Goal: Navigation & Orientation: Find specific page/section

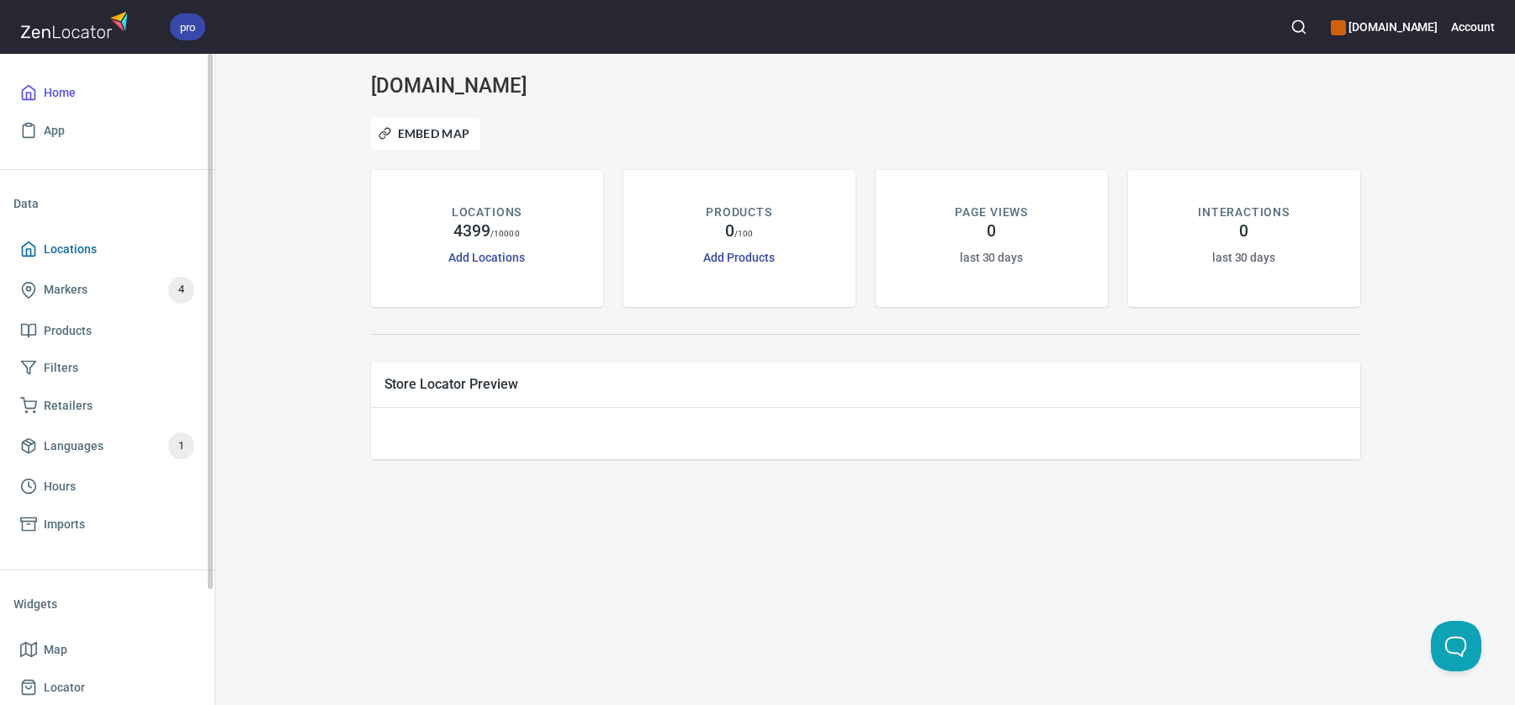
click at [60, 246] on span "Locations" at bounding box center [70, 249] width 53 height 21
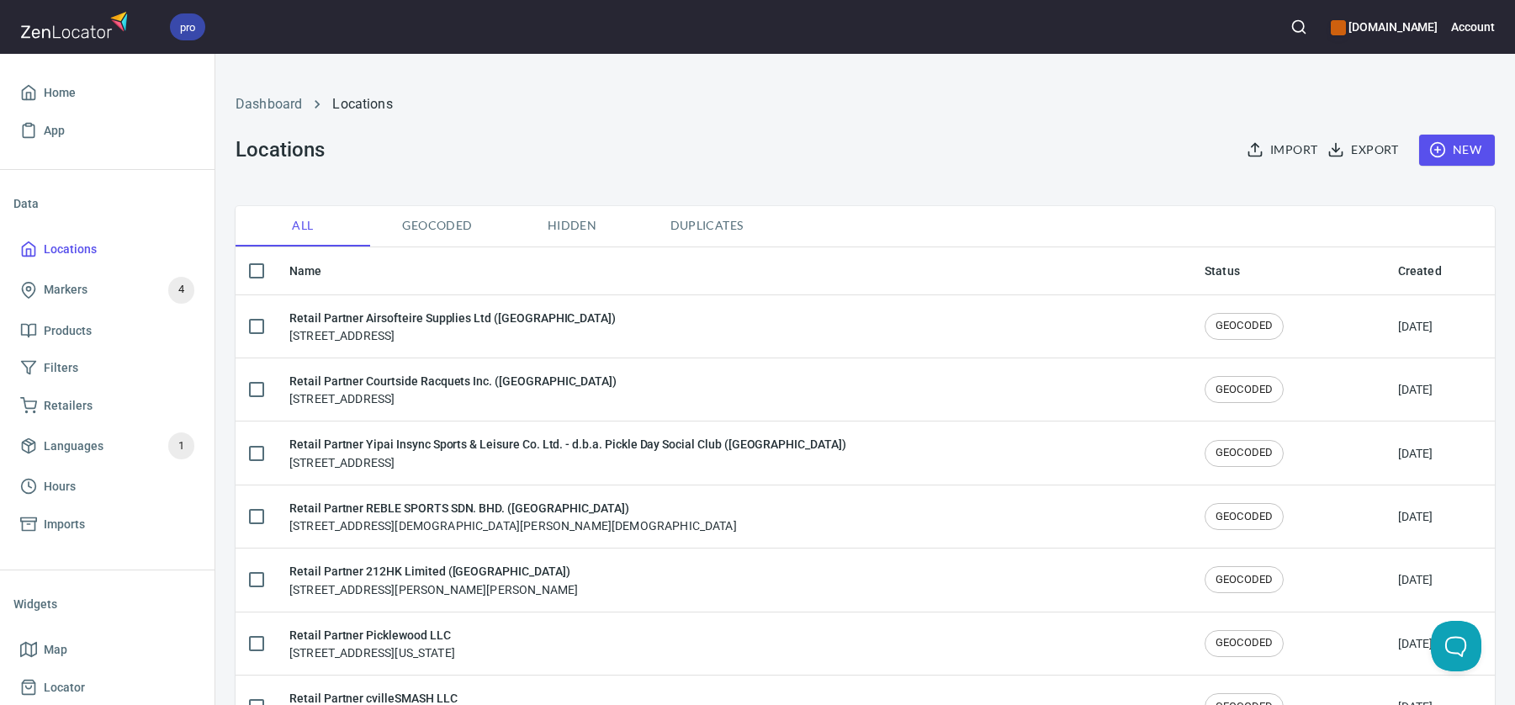
checkbox input "false"
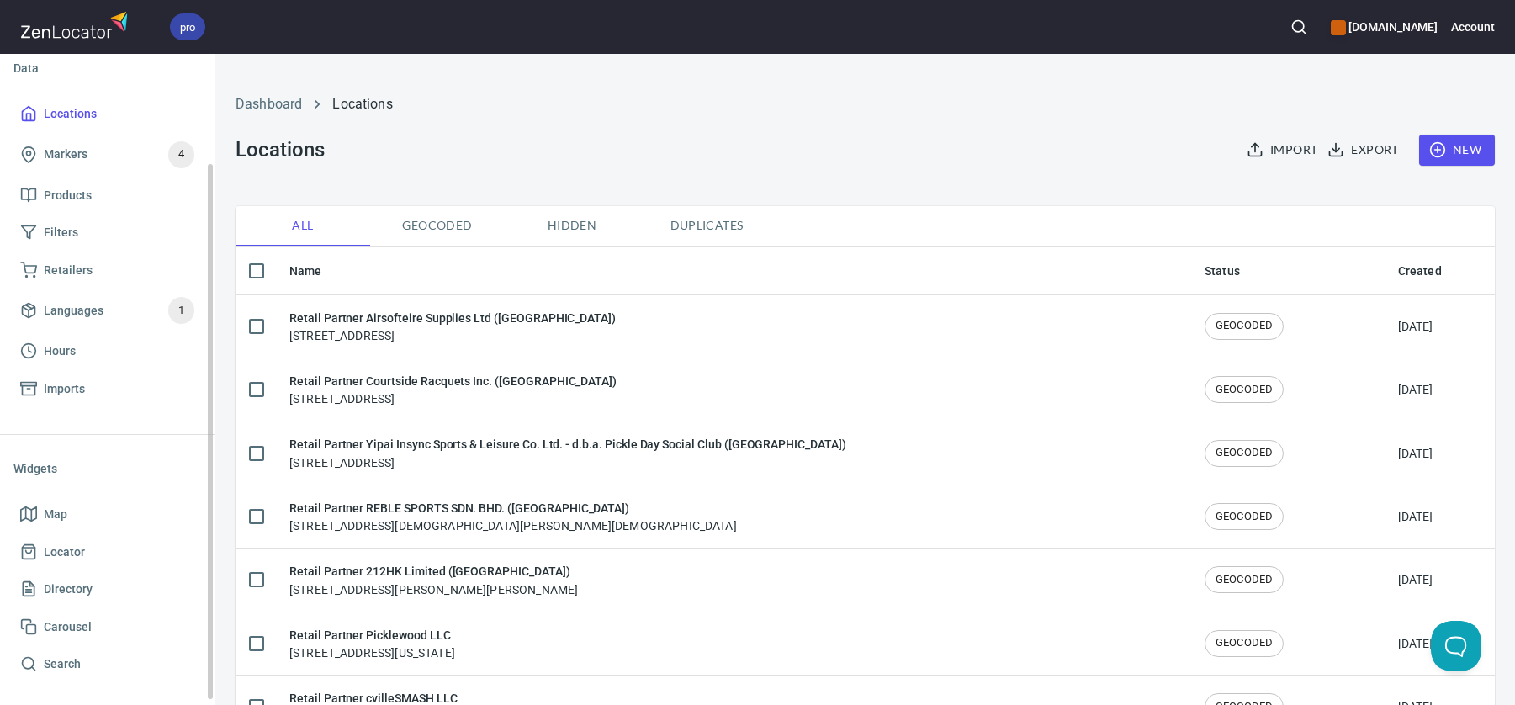
scroll to position [136, 0]
click at [105, 514] on span "Map" at bounding box center [107, 513] width 174 height 21
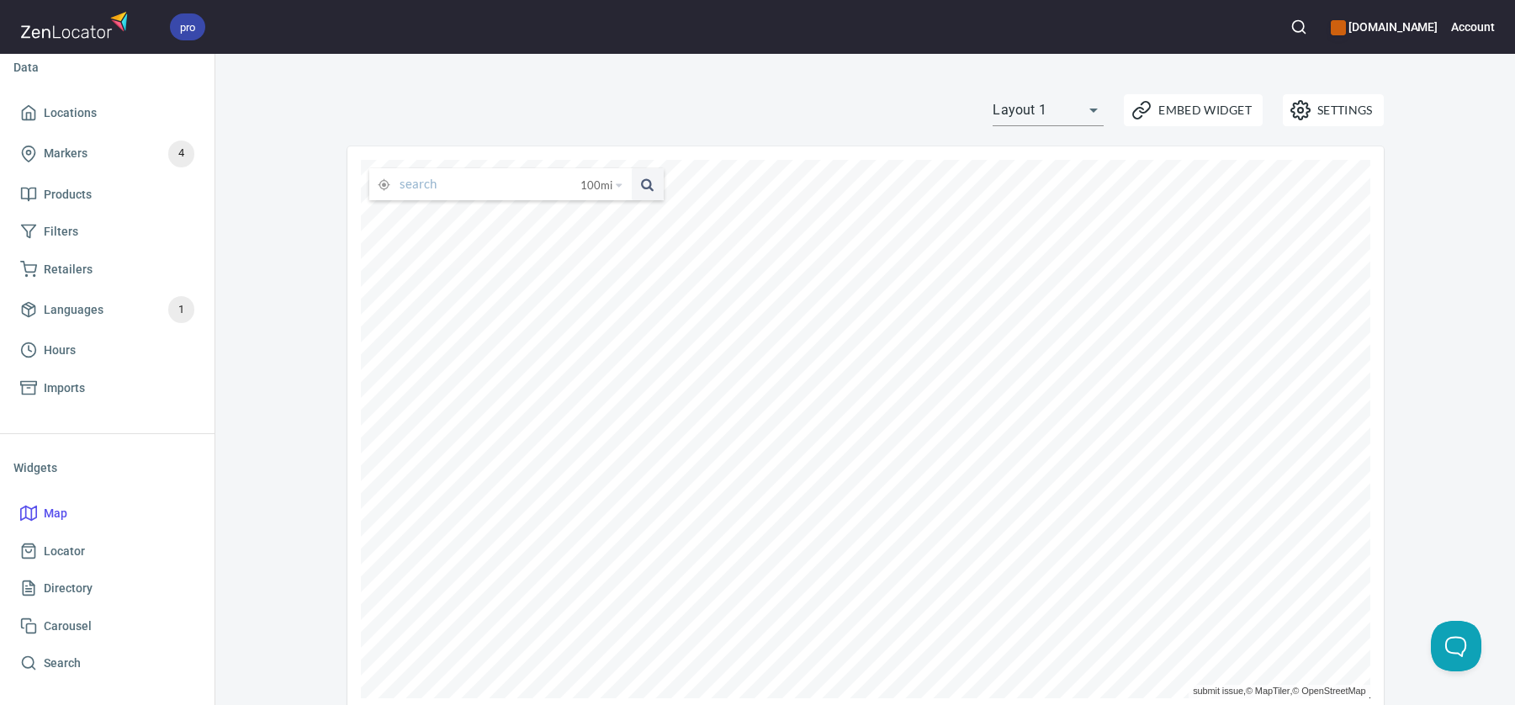
click at [494, 185] on input "text" at bounding box center [490, 184] width 181 height 32
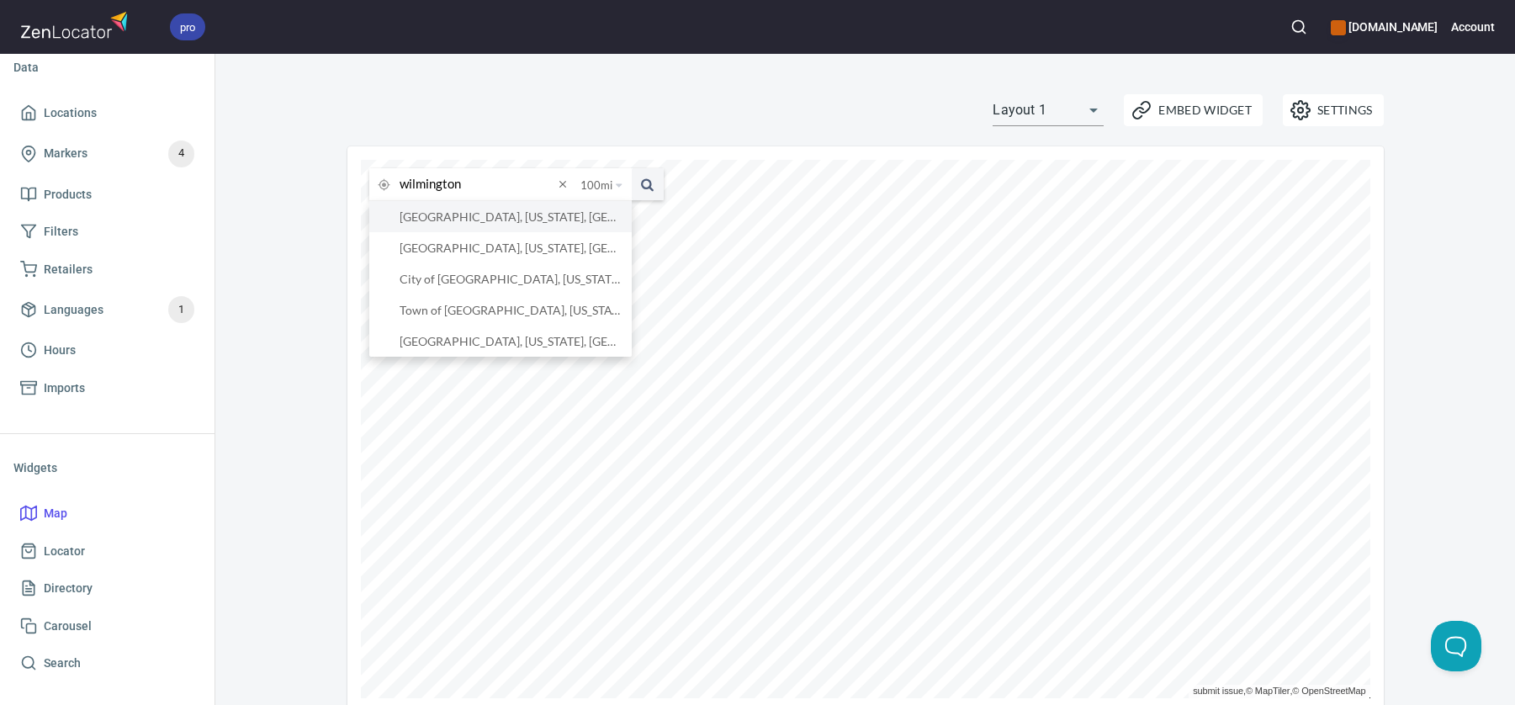
click at [506, 223] on li "[GEOGRAPHIC_DATA], [US_STATE], [GEOGRAPHIC_DATA]" at bounding box center [500, 216] width 262 height 31
type input "[GEOGRAPHIC_DATA], [US_STATE], [GEOGRAPHIC_DATA]"
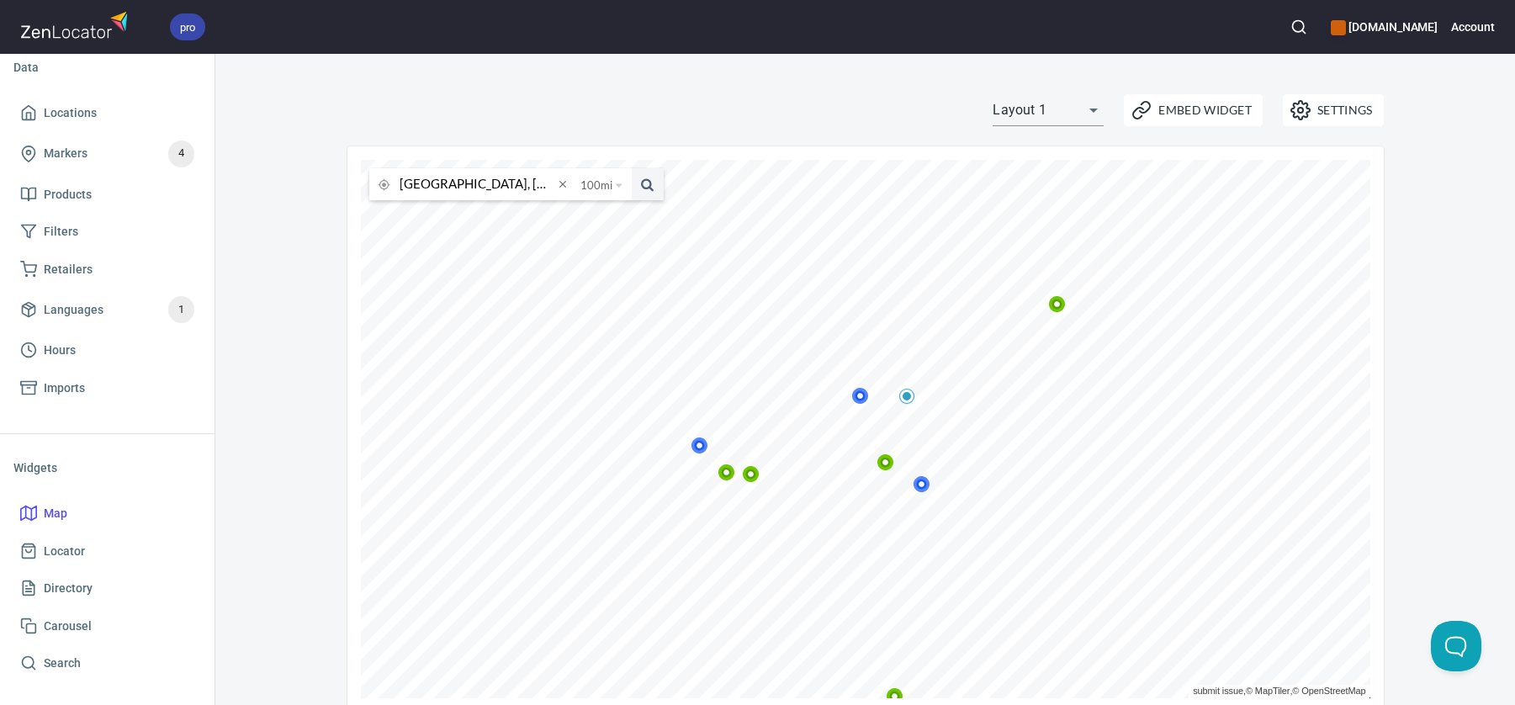
click at [860, 396] on icon at bounding box center [860, 396] width 16 height 16
click at [939, 528] on icon at bounding box center [935, 526] width 16 height 16
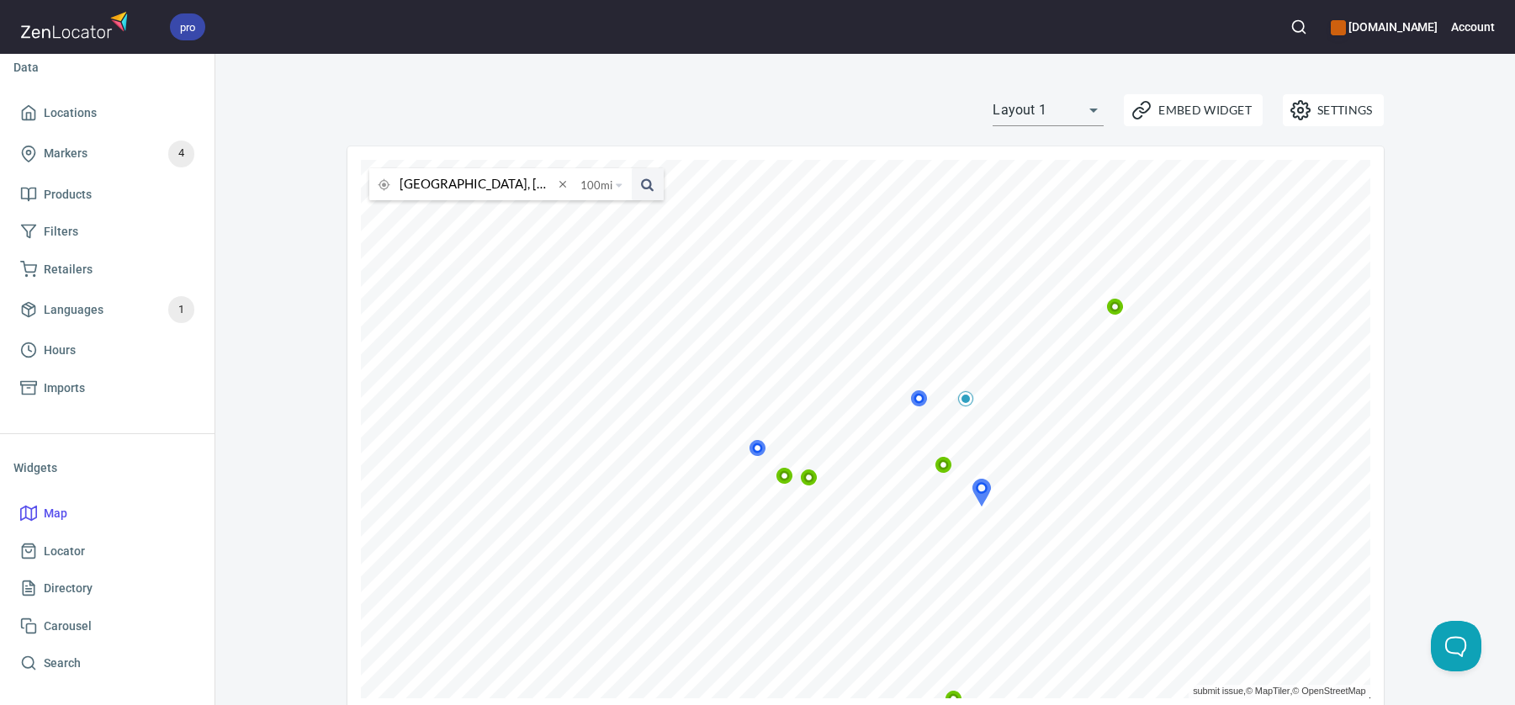
click at [756, 449] on icon at bounding box center [758, 448] width 16 height 16
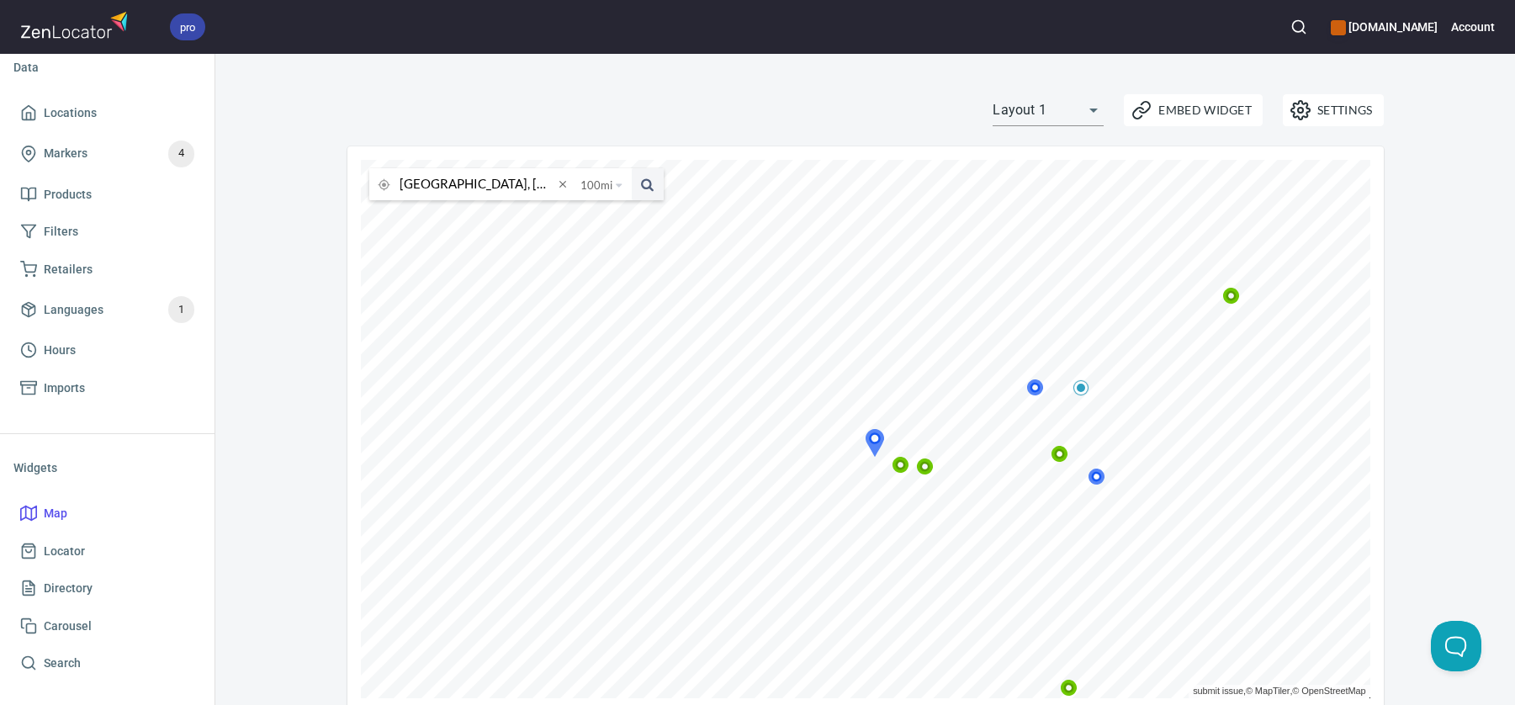
scroll to position [17, 0]
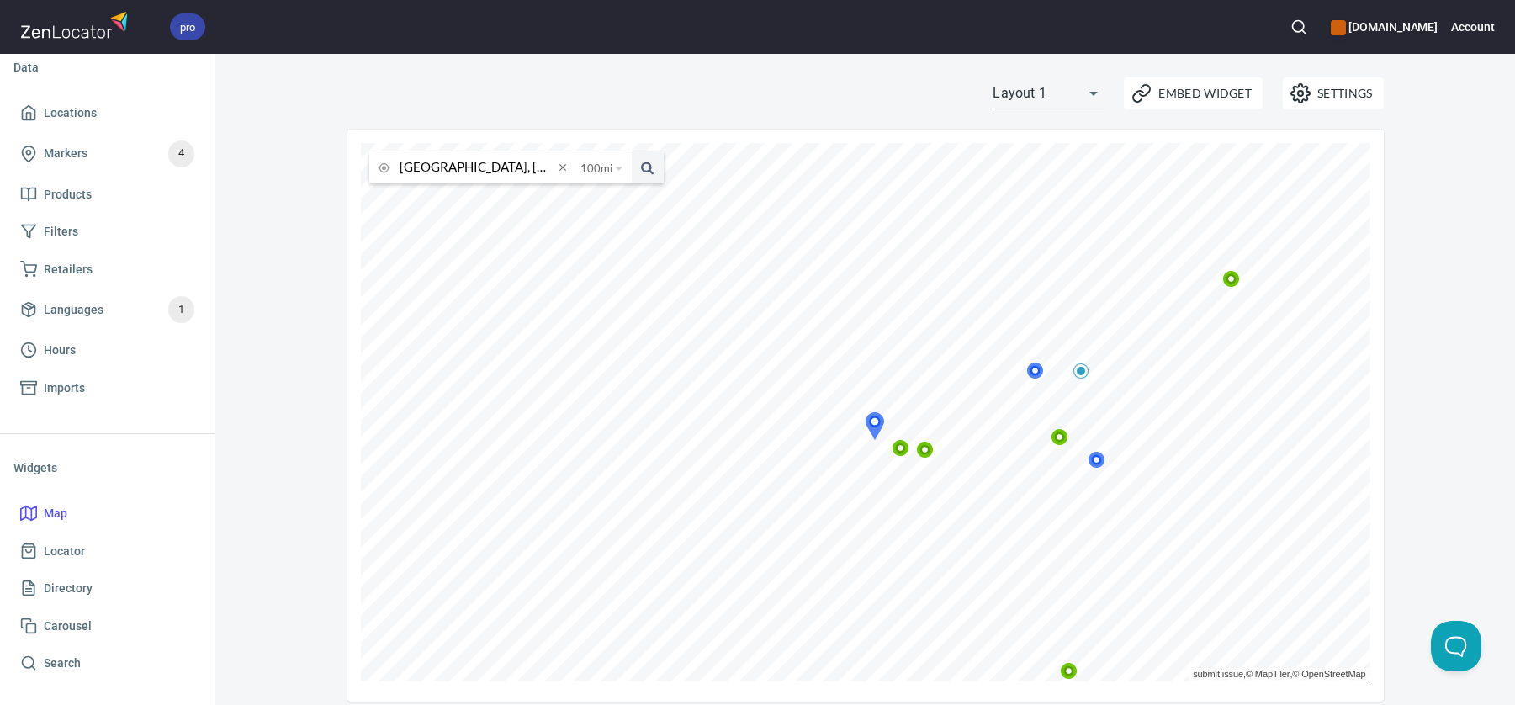
click at [925, 446] on icon at bounding box center [924, 450] width 10 height 10
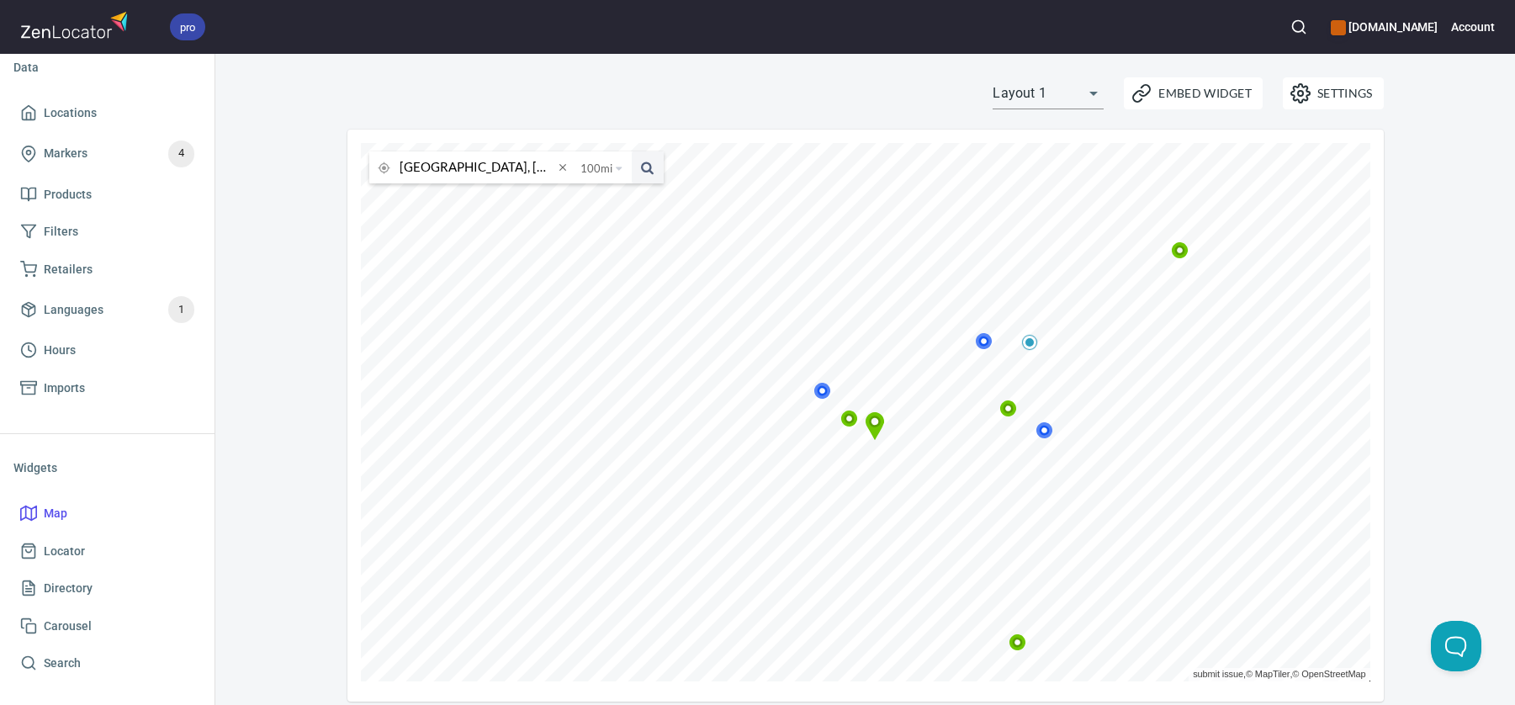
click at [823, 389] on icon at bounding box center [822, 391] width 16 height 16
click at [876, 420] on icon at bounding box center [873, 421] width 10 height 10
click at [874, 425] on icon at bounding box center [874, 420] width 16 height 16
click at [1022, 376] on icon at bounding box center [1022, 375] width 16 height 16
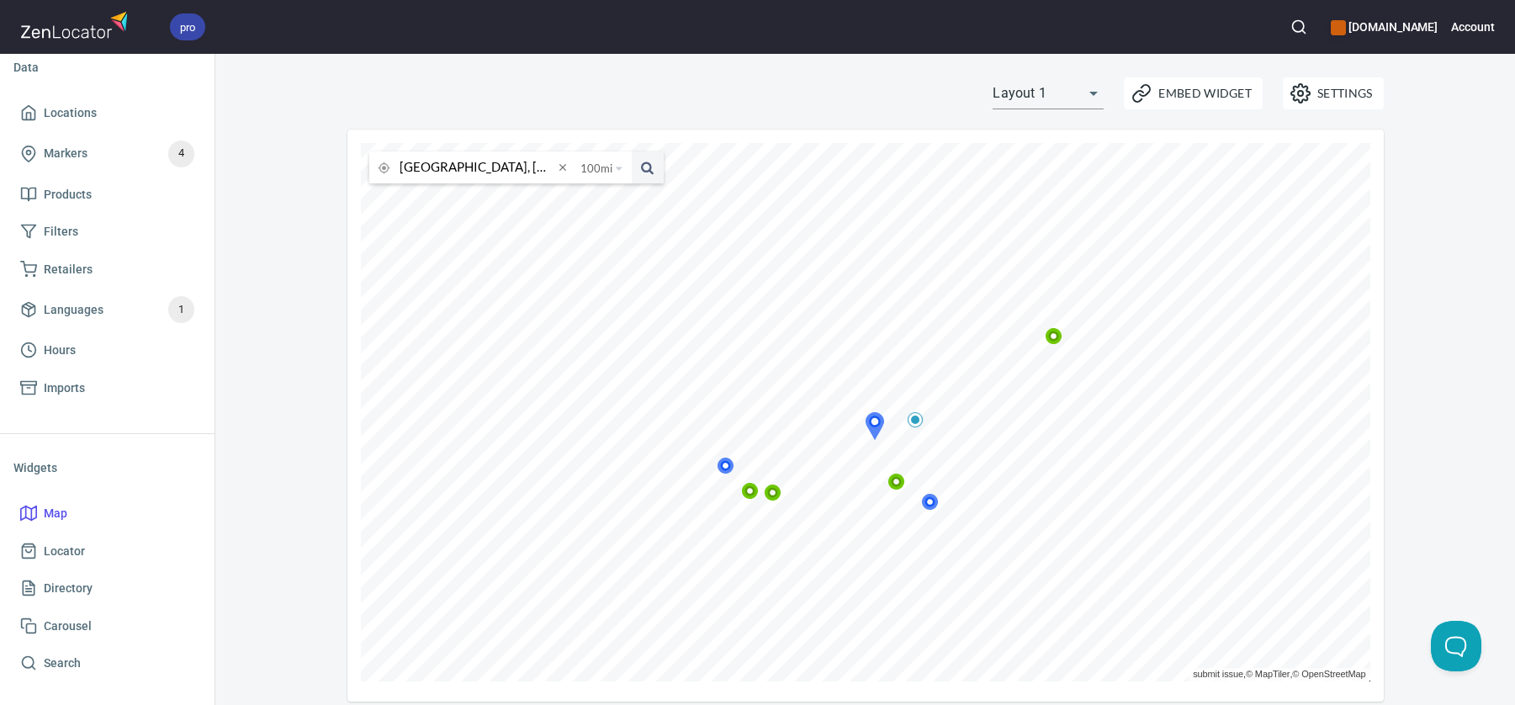
click at [896, 482] on icon at bounding box center [896, 482] width 16 height 16
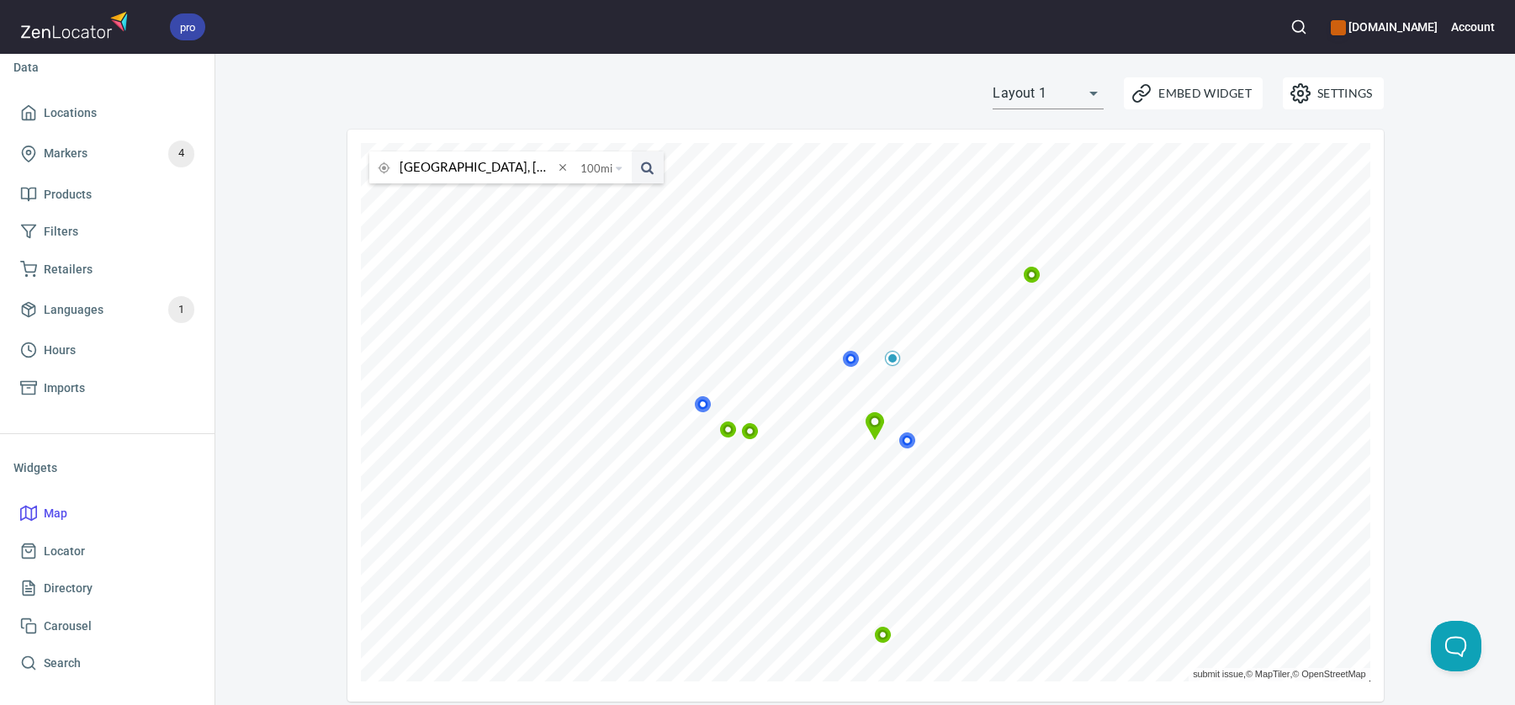
click at [730, 427] on icon at bounding box center [728, 430] width 10 height 10
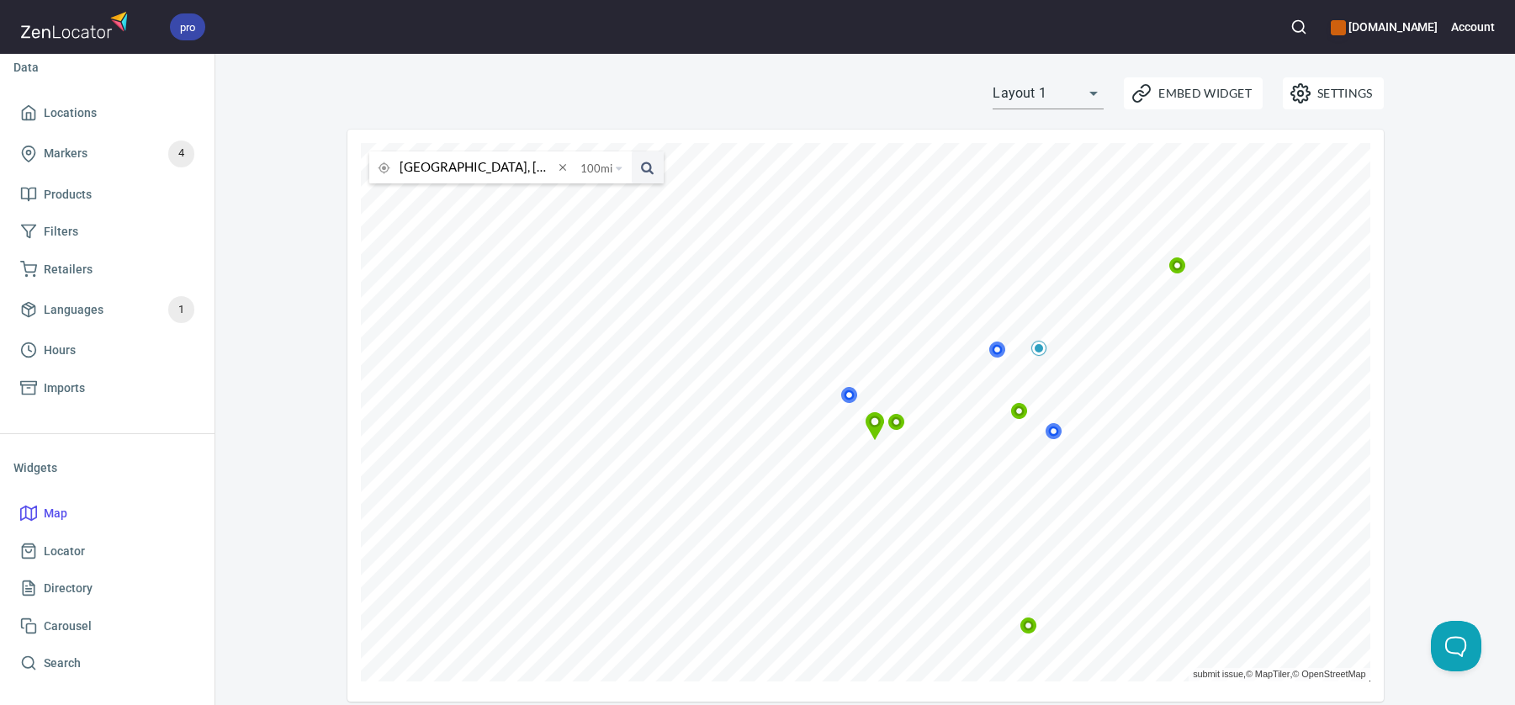
click at [900, 424] on icon at bounding box center [896, 422] width 10 height 10
click at [1157, 265] on icon at bounding box center [1154, 264] width 10 height 10
click at [750, 585] on icon at bounding box center [750, 586] width 16 height 16
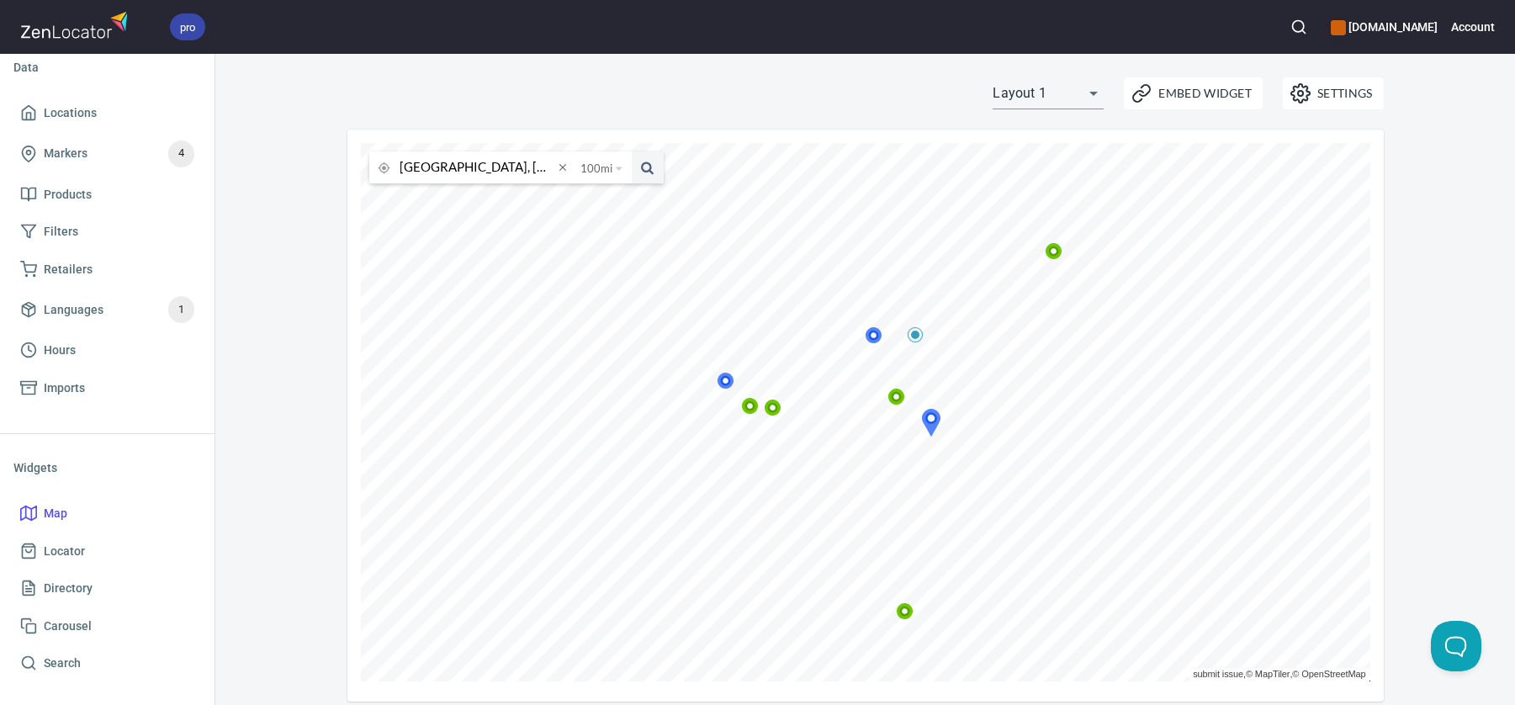
click at [725, 381] on icon at bounding box center [726, 381] width 16 height 16
